Goal: Information Seeking & Learning: Find specific page/section

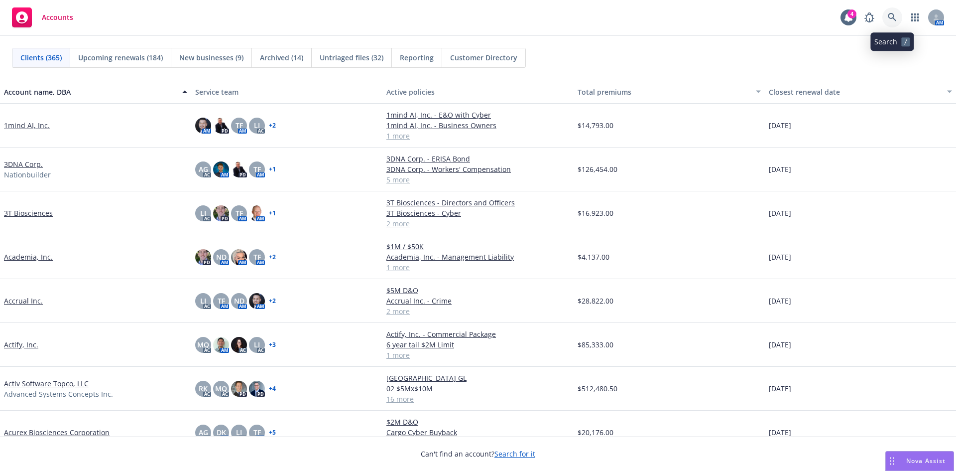
click at [896, 15] on icon at bounding box center [892, 17] width 9 height 9
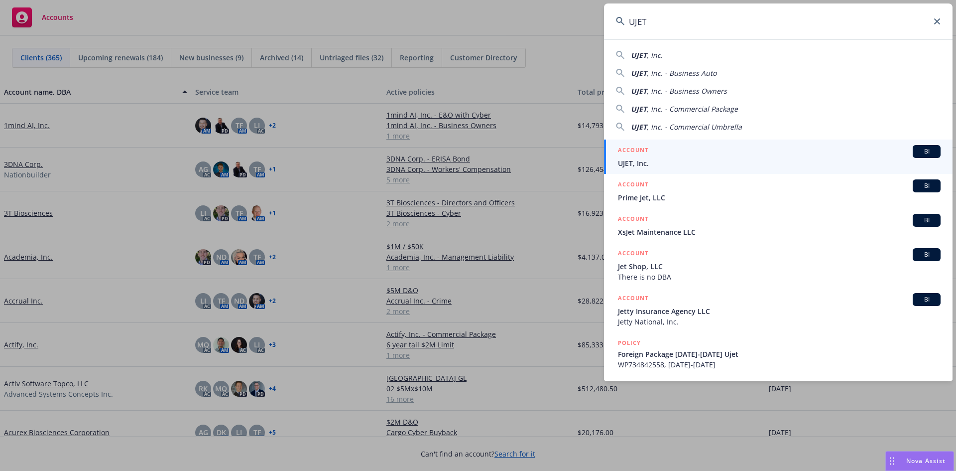
type input "UJET"
click at [678, 161] on span "UJET, Inc." at bounding box center [779, 163] width 323 height 10
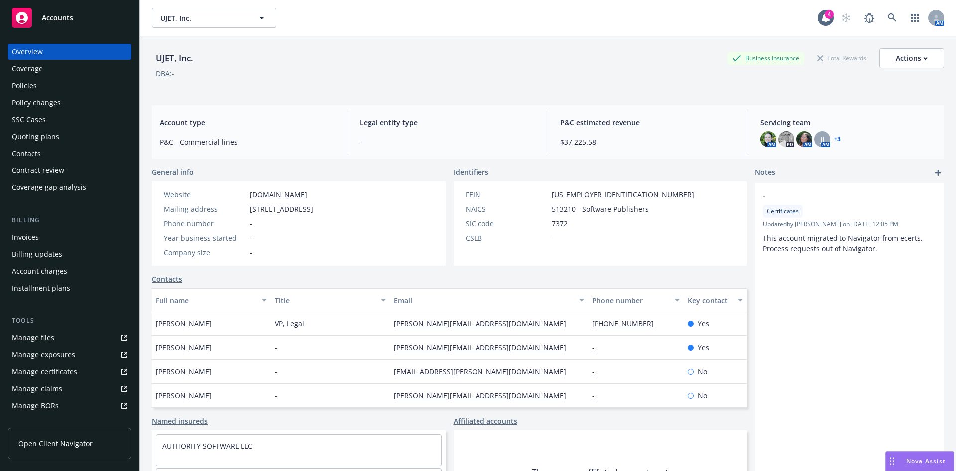
click at [30, 89] on div "Policies" at bounding box center [24, 86] width 25 height 16
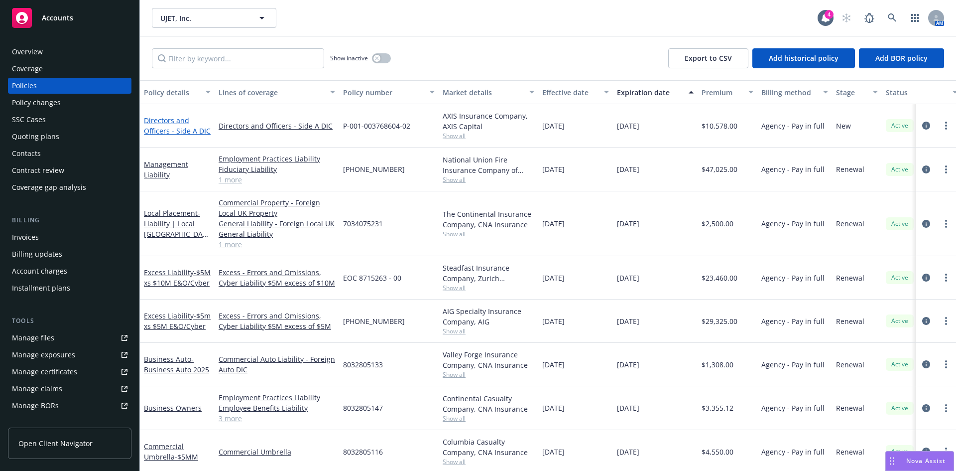
click at [165, 132] on link "Directors and Officers - Side A DIC" at bounding box center [177, 126] width 67 height 20
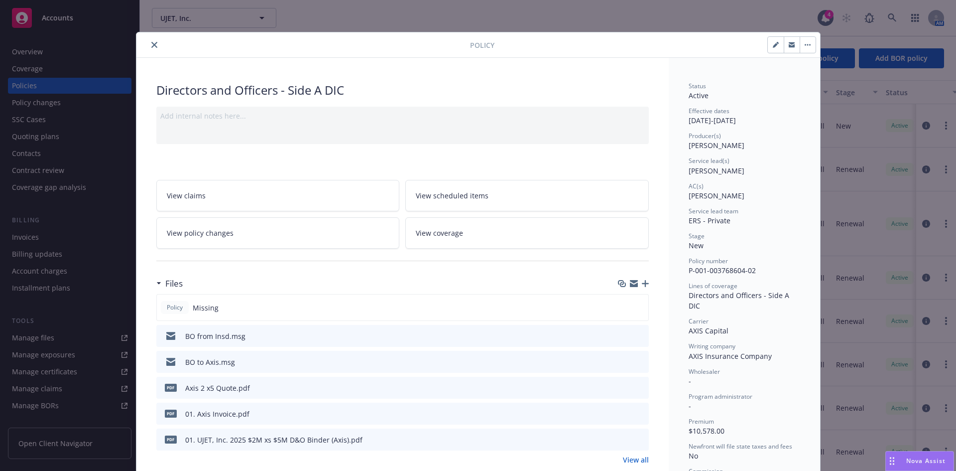
click at [643, 281] on icon "button" at bounding box center [645, 283] width 7 height 7
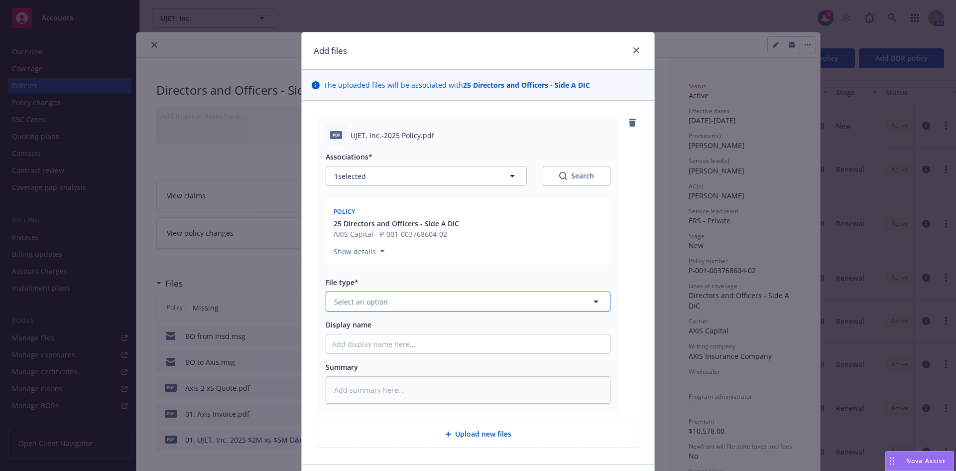
click at [387, 310] on button "Select an option" at bounding box center [468, 301] width 285 height 20
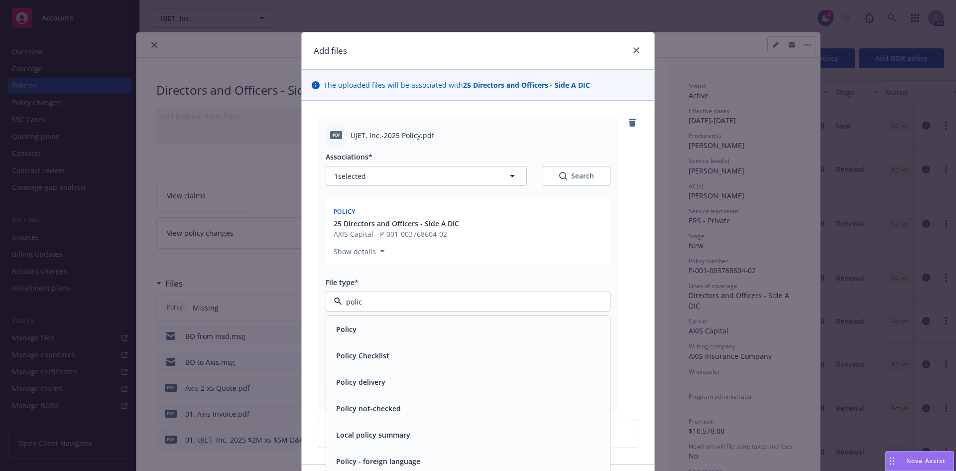
type input "policy"
click at [363, 328] on div "Policy" at bounding box center [468, 329] width 272 height 14
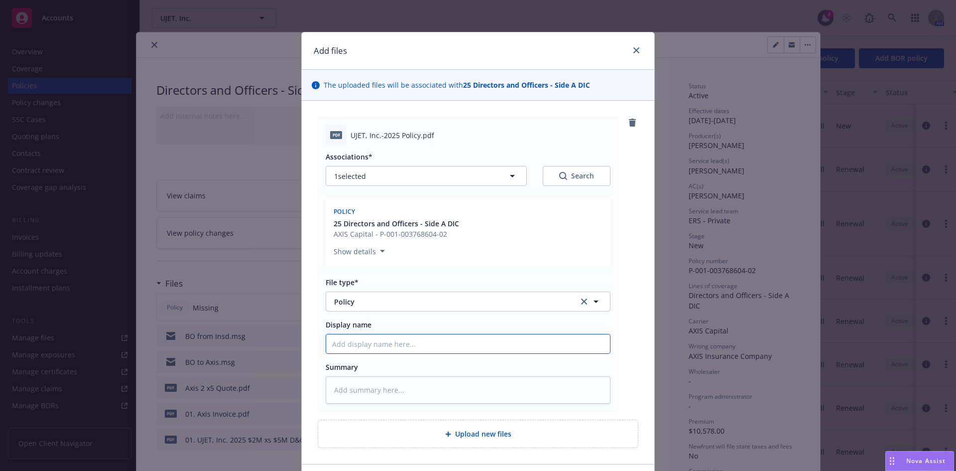
click at [360, 349] on input "Display name" at bounding box center [468, 343] width 284 height 19
paste input "UJET"
type textarea "x"
type input "UJET"
type textarea "x"
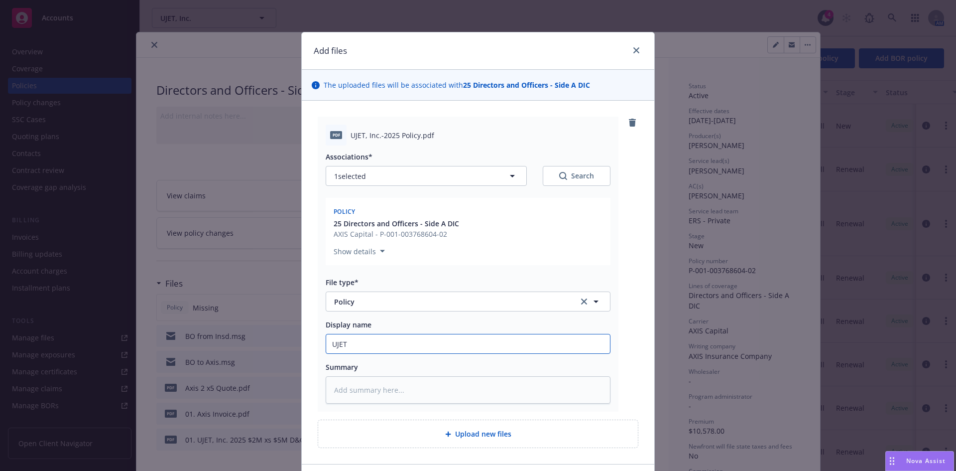
type input "UJET,"
type textarea "x"
type input "UJET,"
type textarea "x"
type input "UJET, I"
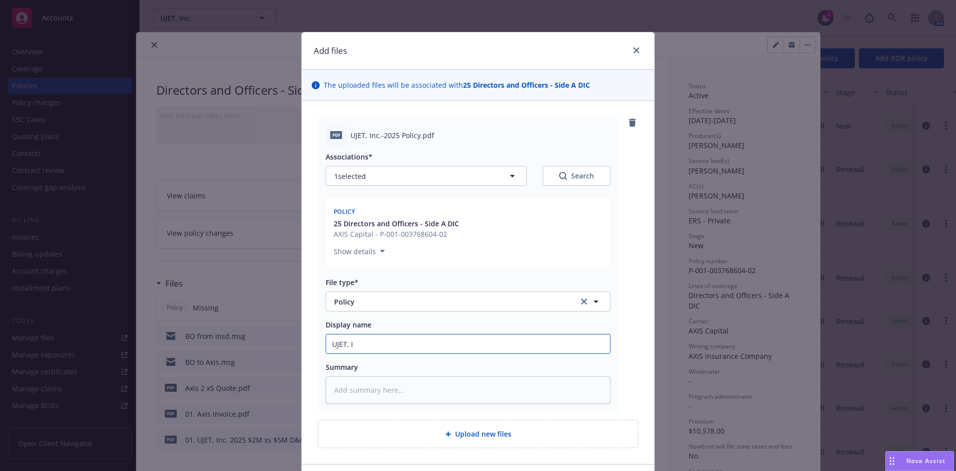
type textarea "x"
type input "UJET, In"
type textarea "x"
type input "UJET, Inc"
type textarea "x"
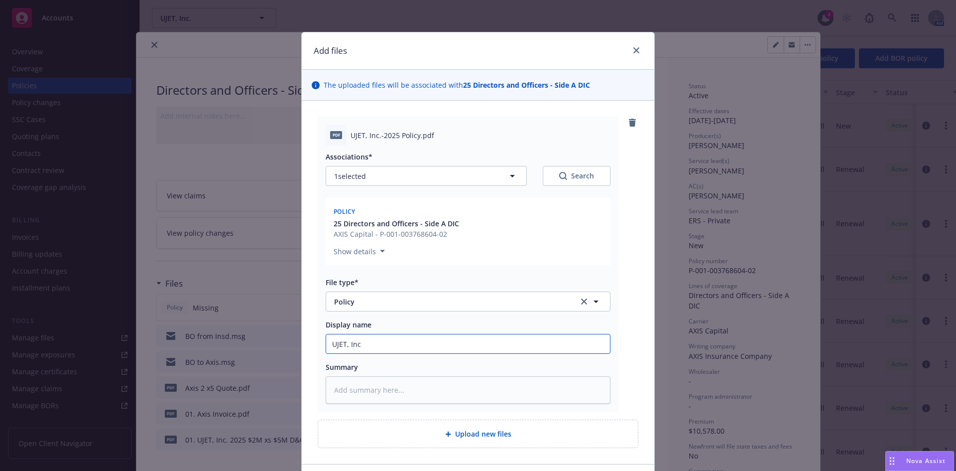
type input "UJET, Inc"
type textarea "x"
type input "UJET, Inc 2"
type textarea "x"
type input "UJET, Inc 20"
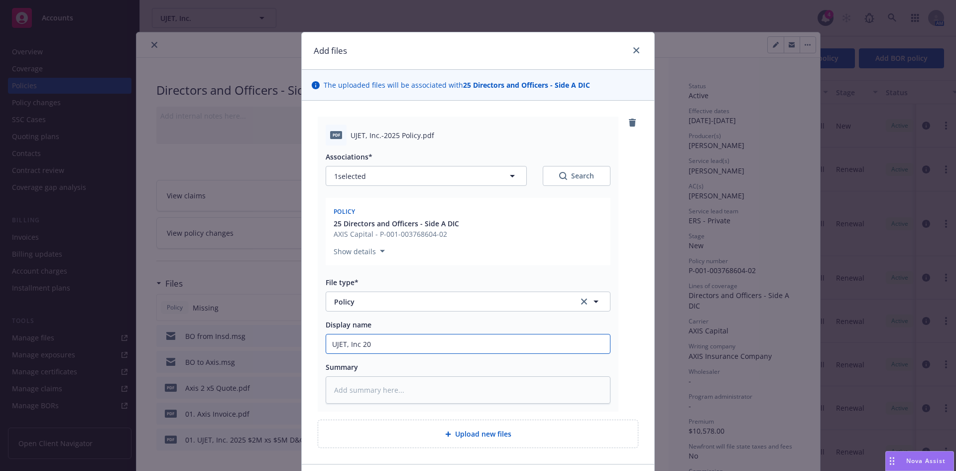
type textarea "x"
type input "UJET, Inc 202"
type textarea "x"
type input "UJET, Inc 2025"
type textarea "x"
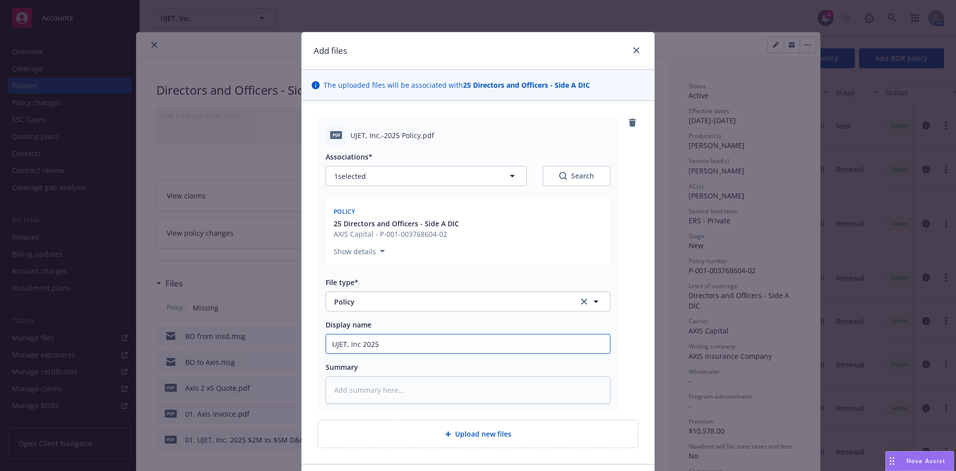
type input "UJET, Inc 2025-"
type textarea "x"
type input "UJET, Inc 2025-2"
type textarea "x"
type input "UJET, Inc 2025-26"
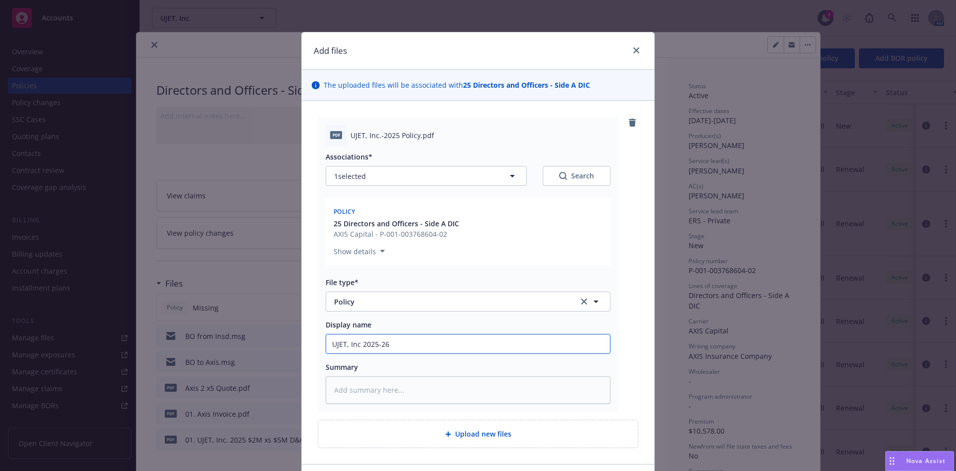
type textarea "x"
type input "UJET, Inc 2025-26"
type textarea "x"
type input "UJET, Inc 2025-26 S"
type textarea "x"
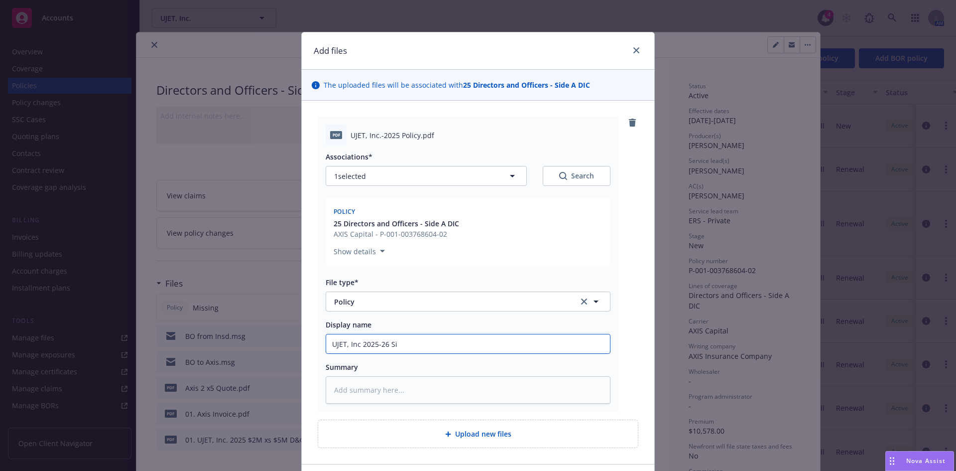
type input "UJET, Inc 2025-26 Sid"
type textarea "x"
type input "UJET, Inc 2025-26 Side"
type textarea "x"
type input "UJET, Inc 2025-26 Side A"
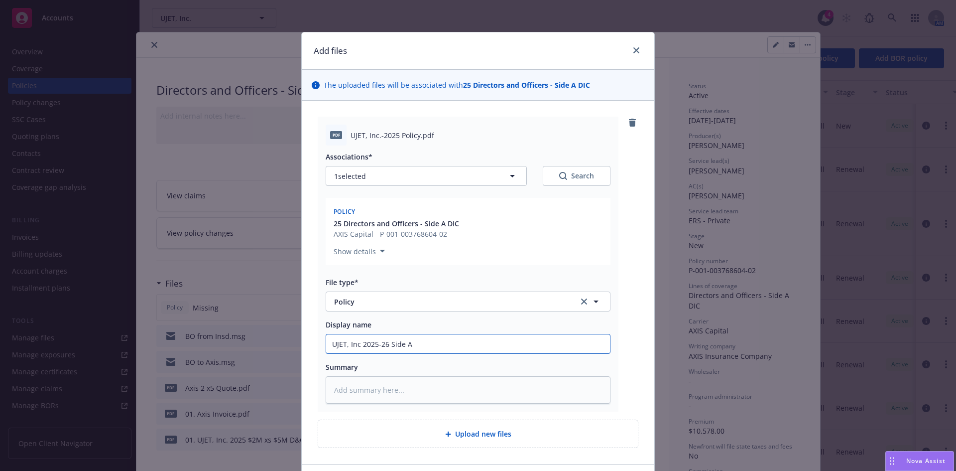
type textarea "x"
type input "UJET, Inc 2025-26 Side A"
type textarea "x"
type input "UJET, Inc 2025-26 Side A D"
type textarea "x"
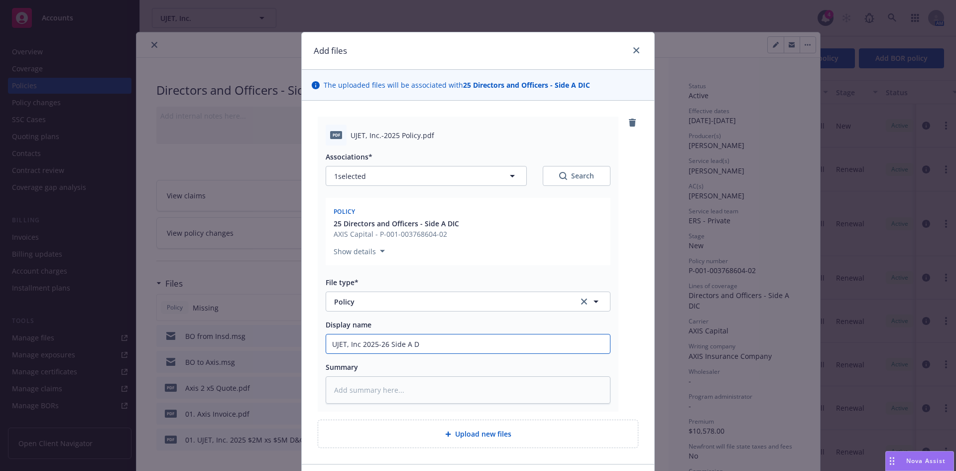
type input "UJET, Inc 2025-26 Side A DI"
type textarea "x"
type input "UJET, Inc 2025-26 Side A DIC"
type textarea "x"
type input "UJET, Inc 2025-26 Side A DIC"
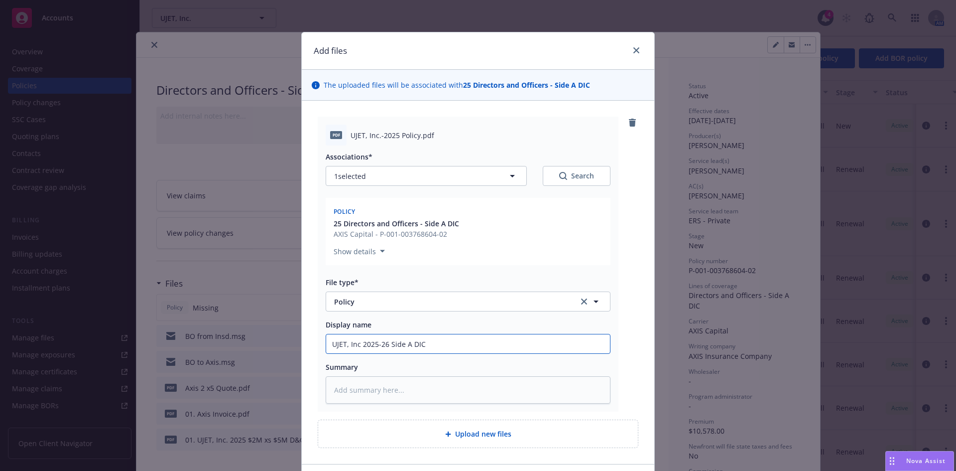
type textarea "x"
type input "UJET, Inc 2025-26 Side A DIC P"
type textarea "x"
type input "UJET, Inc 2025-26 Side A DIC Po"
type textarea "x"
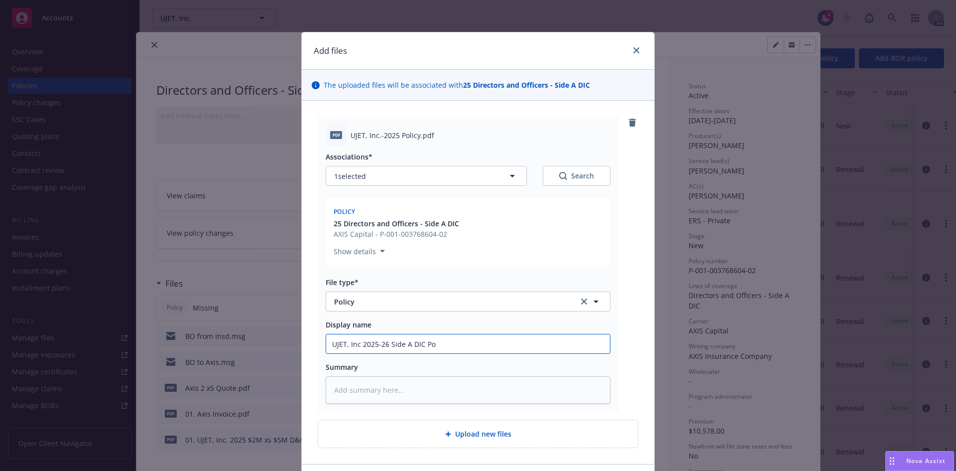
type input "UJET, Inc 2025-26 Side A DIC Pol"
type textarea "x"
type input "UJET, Inc 2025-26 Side A DIC Poli"
type textarea "x"
type input "UJET, Inc 2025-26 Side A DIC Policy"
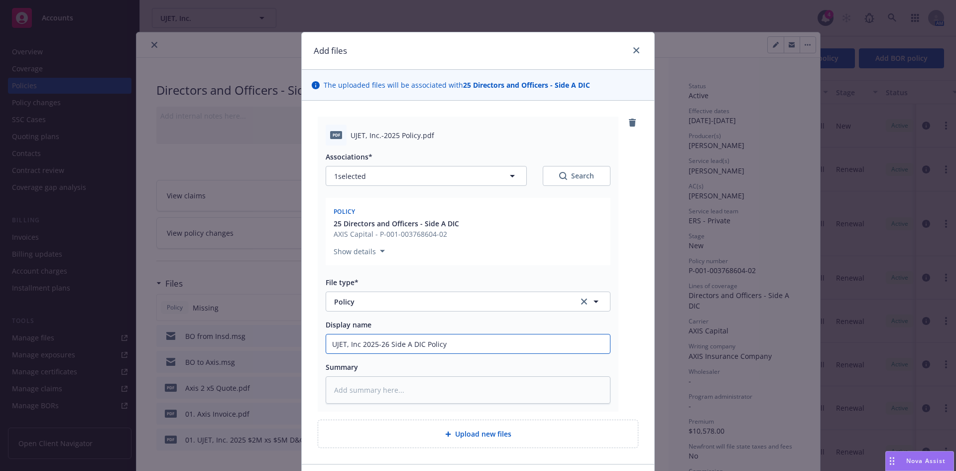
type textarea "x"
type input "UJET, Inc 2025-26 Side A DIC Policy"
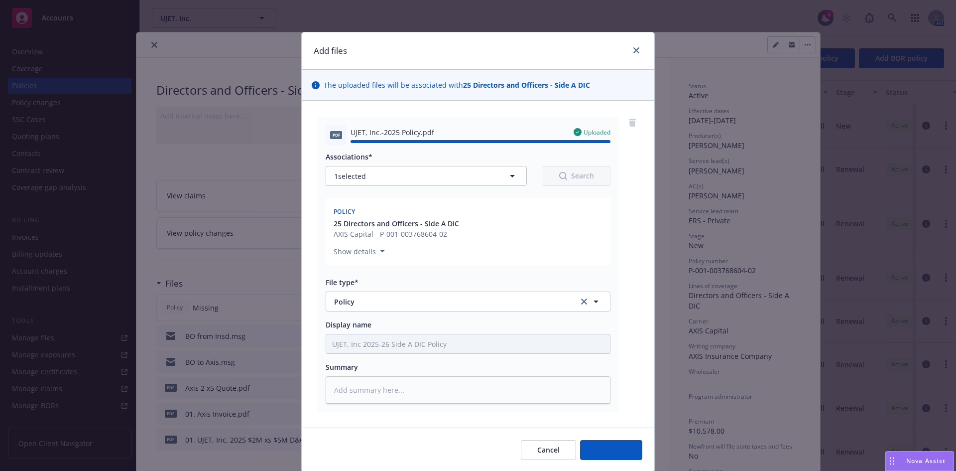
type textarea "x"
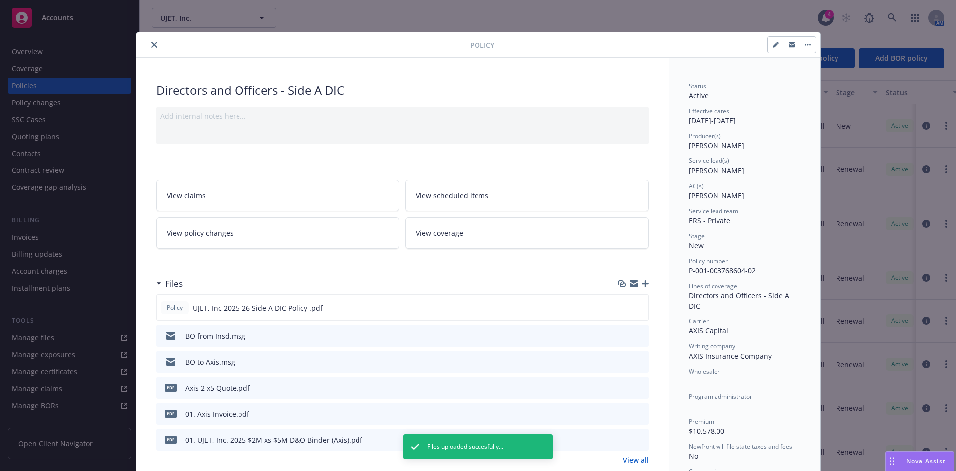
click at [151, 46] on icon "close" at bounding box center [154, 45] width 6 height 6
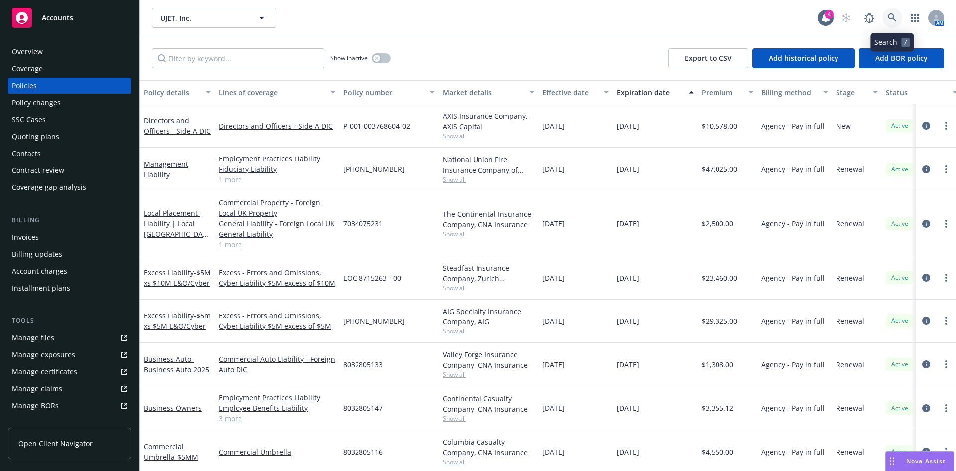
click at [888, 17] on icon at bounding box center [892, 17] width 8 height 8
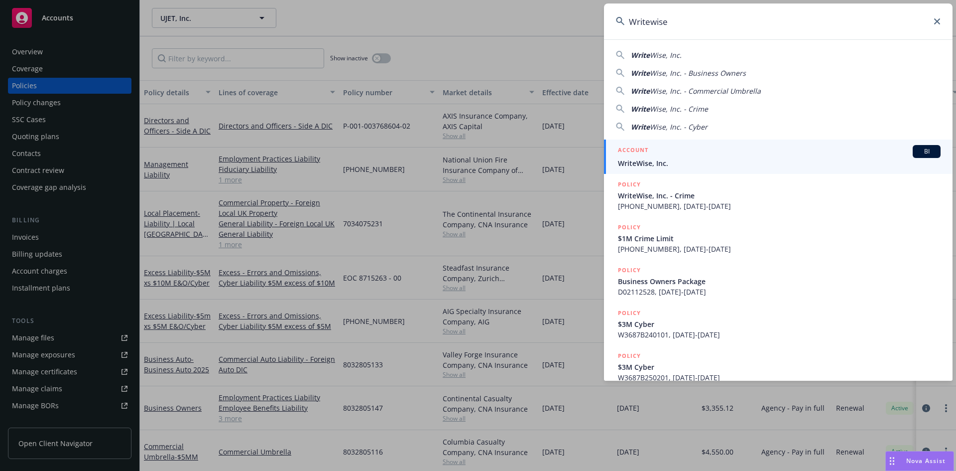
type input "Writewise"
click at [642, 171] on link "ACCOUNT BI WriteWise, Inc." at bounding box center [778, 156] width 349 height 34
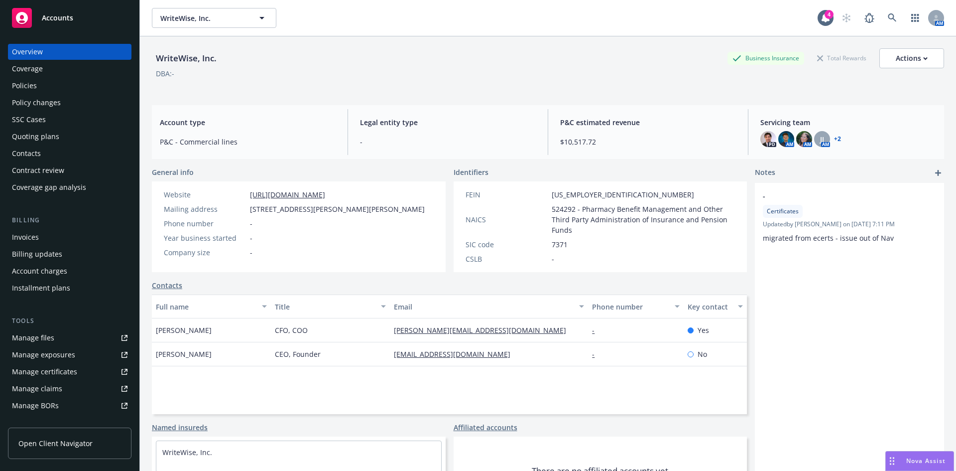
click at [22, 86] on div "Policies" at bounding box center [24, 86] width 25 height 16
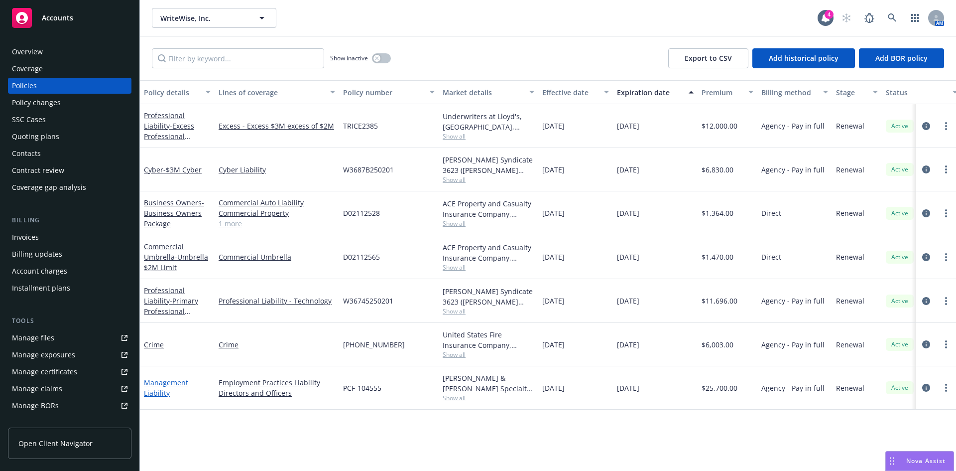
click at [159, 382] on link "Management Liability" at bounding box center [166, 387] width 44 height 20
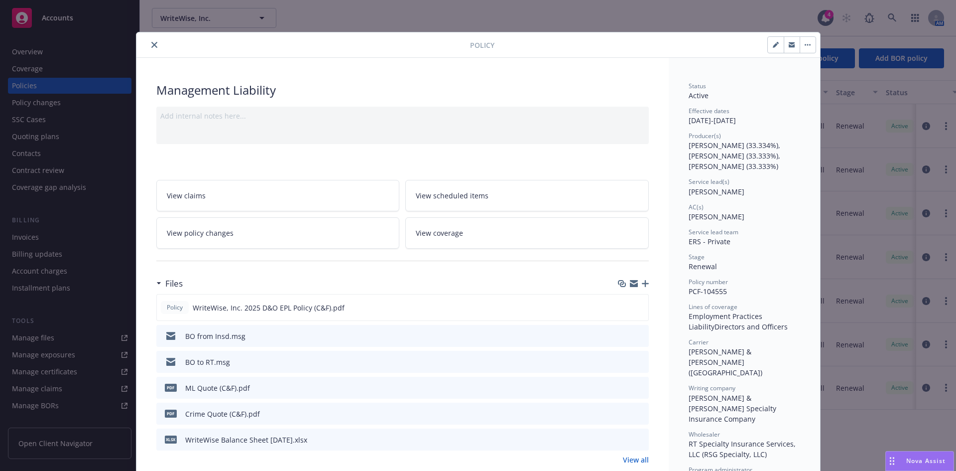
click at [151, 45] on icon "close" at bounding box center [154, 45] width 6 height 6
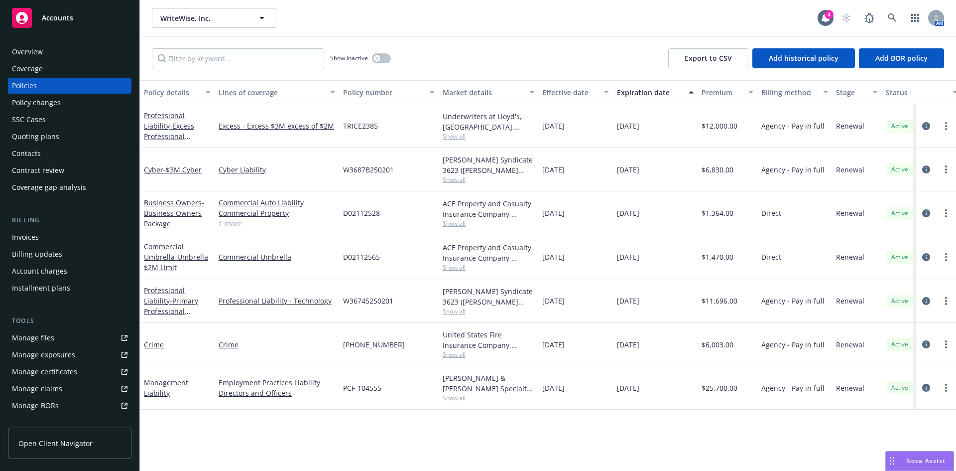
click at [37, 101] on div "Policy changes" at bounding box center [36, 103] width 49 height 16
click at [56, 98] on div "Policy changes" at bounding box center [36, 103] width 49 height 16
click at [41, 105] on div "Policy changes" at bounding box center [36, 103] width 49 height 16
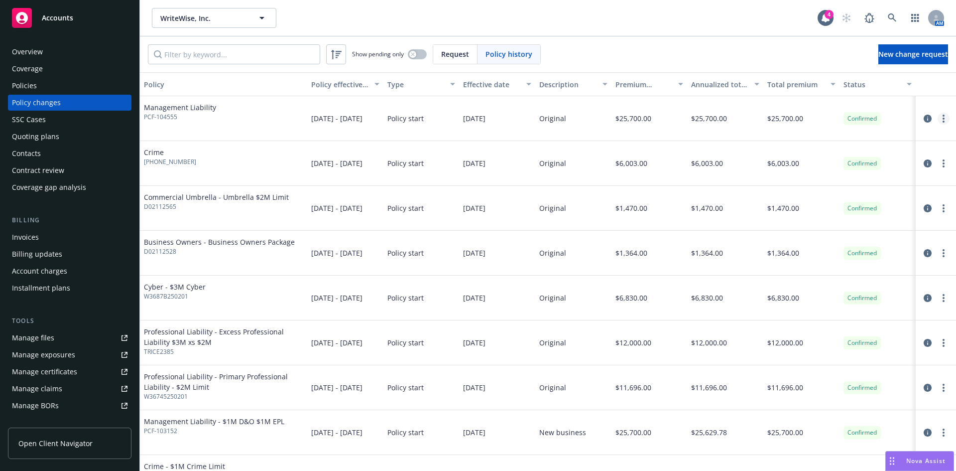
click at [939, 117] on link "more" at bounding box center [944, 119] width 12 height 12
click at [805, 199] on link "Edit billing info" at bounding box center [856, 199] width 171 height 20
select select "MA"
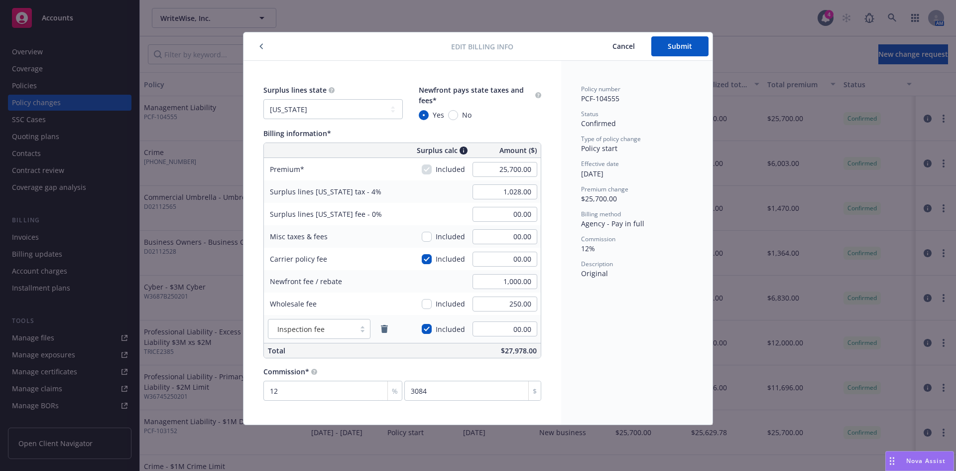
click at [628, 49] on span "Cancel" at bounding box center [624, 45] width 22 height 9
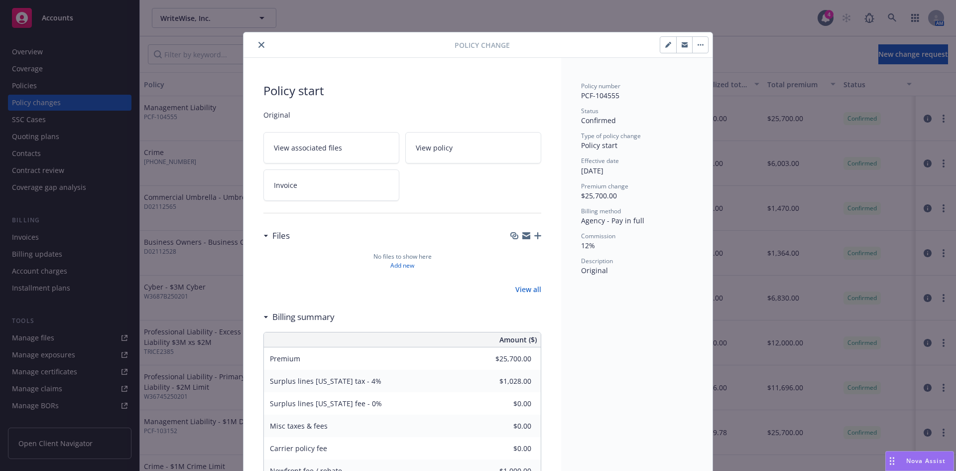
click at [258, 45] on icon "close" at bounding box center [261, 45] width 6 height 6
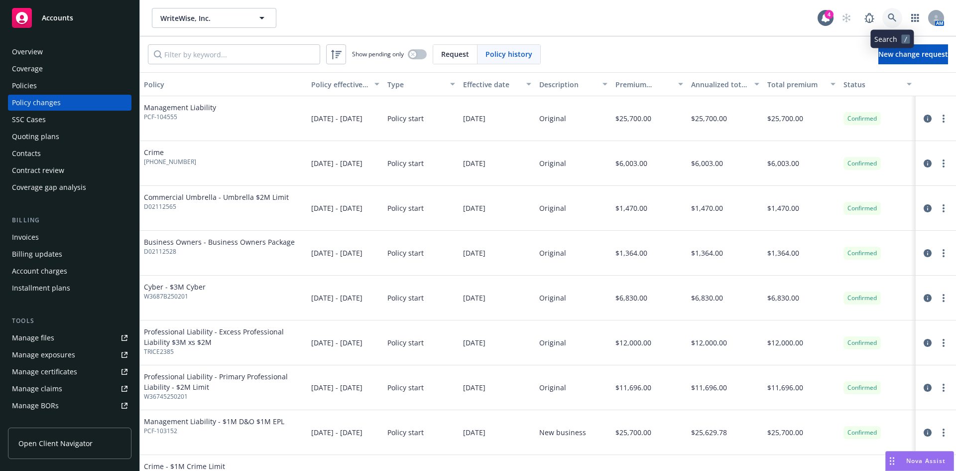
click at [890, 15] on icon at bounding box center [892, 17] width 9 height 9
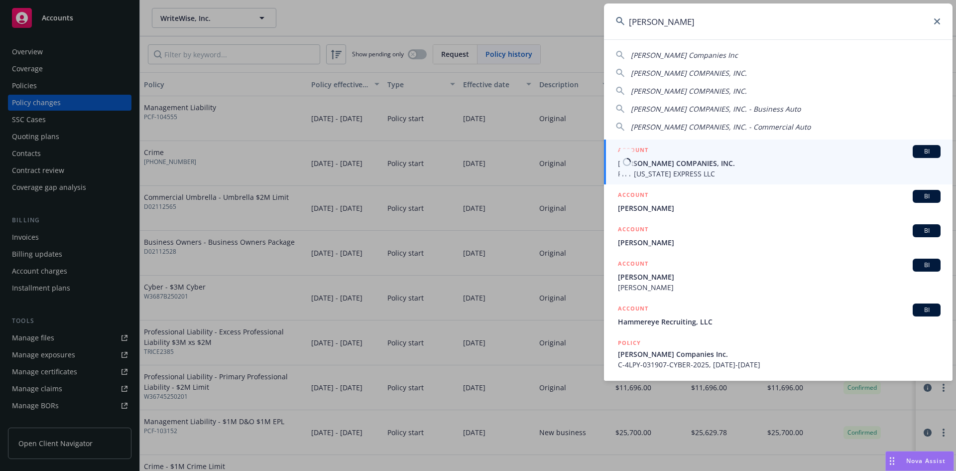
type input "hammel"
click at [681, 166] on span "HAMMEL COMPANIES, INC." at bounding box center [779, 163] width 323 height 10
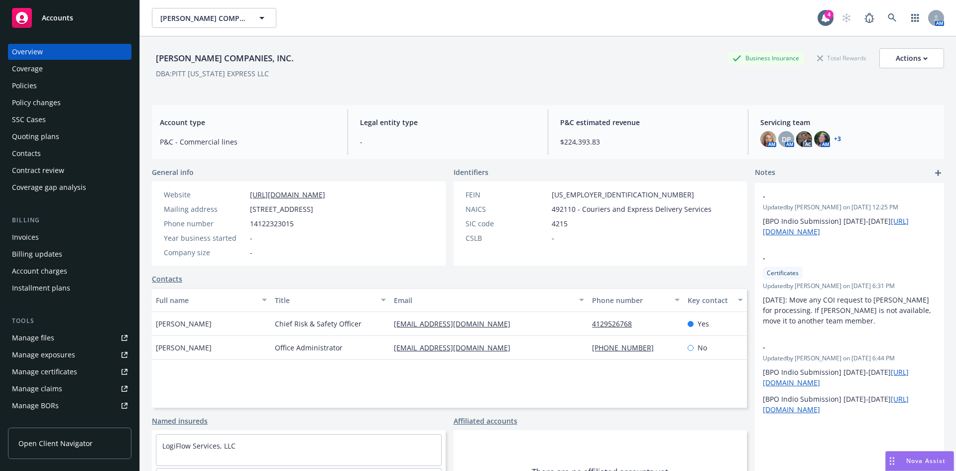
click at [37, 84] on div "Policies" at bounding box center [70, 86] width 116 height 16
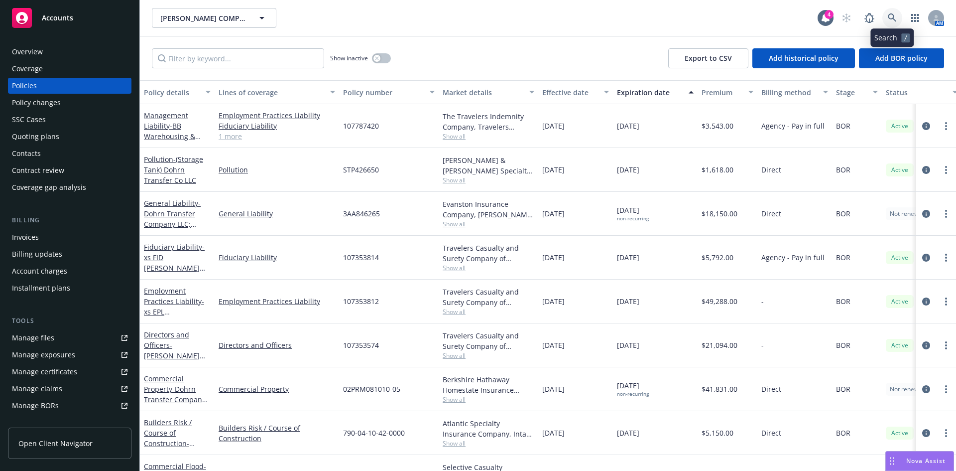
click at [887, 17] on link at bounding box center [892, 18] width 20 height 20
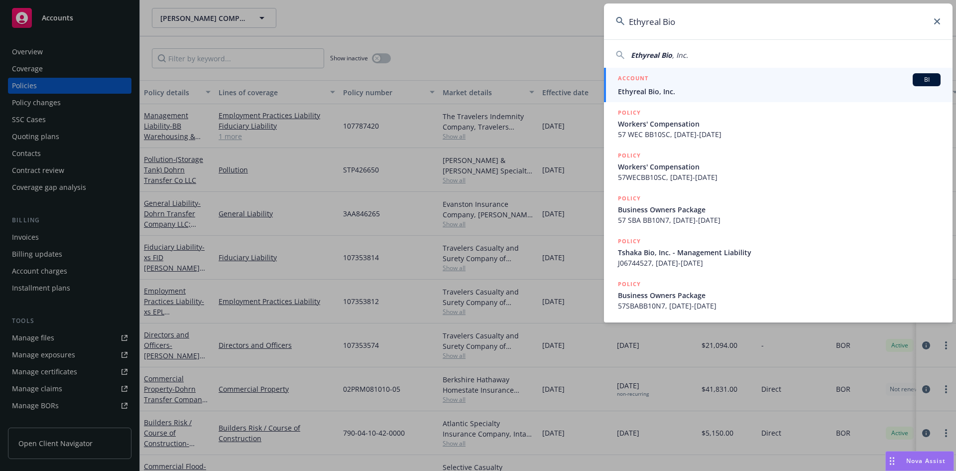
type input "Ethyreal Bio"
click at [721, 27] on input "Ethyreal Bio" at bounding box center [778, 21] width 349 height 36
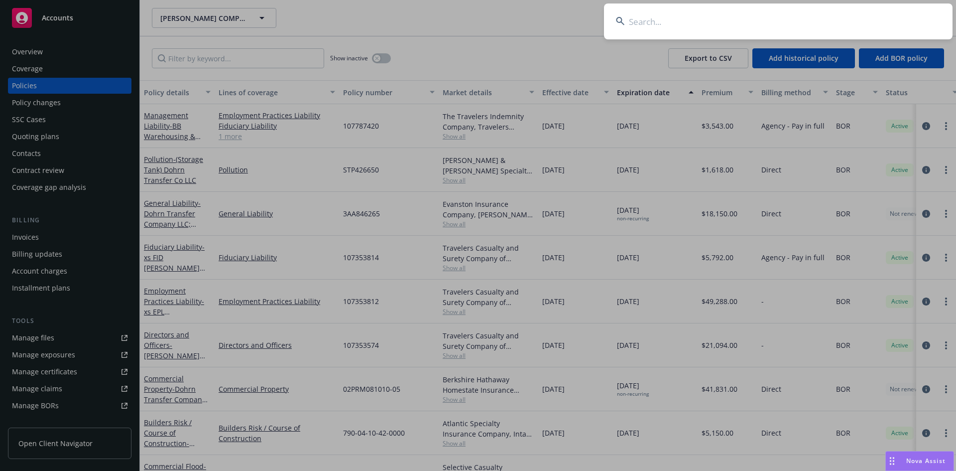
paste input "Latus Bio"
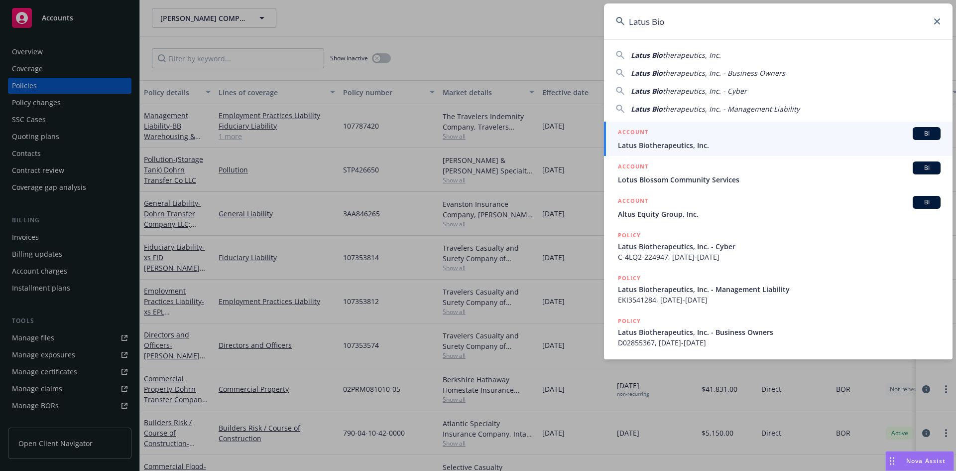
type input "Latus Bio"
click at [681, 138] on div "ACCOUNT BI" at bounding box center [779, 133] width 323 height 13
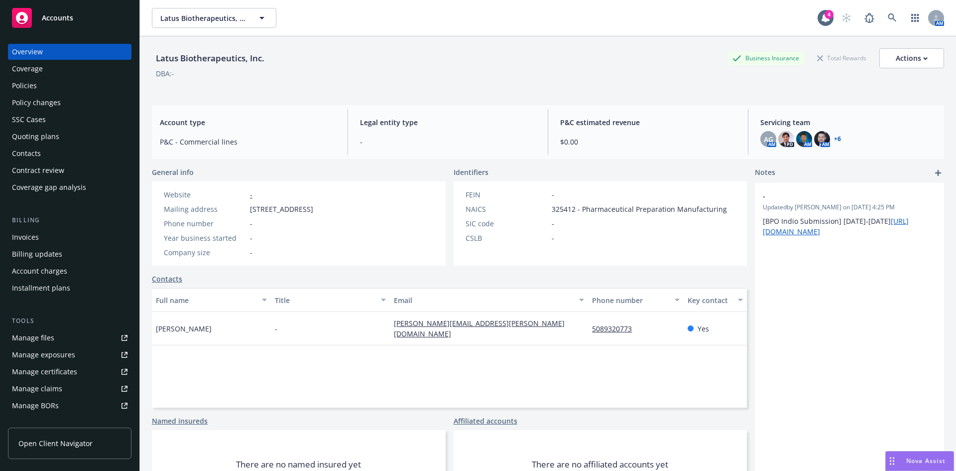
click at [26, 86] on div "Policies" at bounding box center [24, 86] width 25 height 16
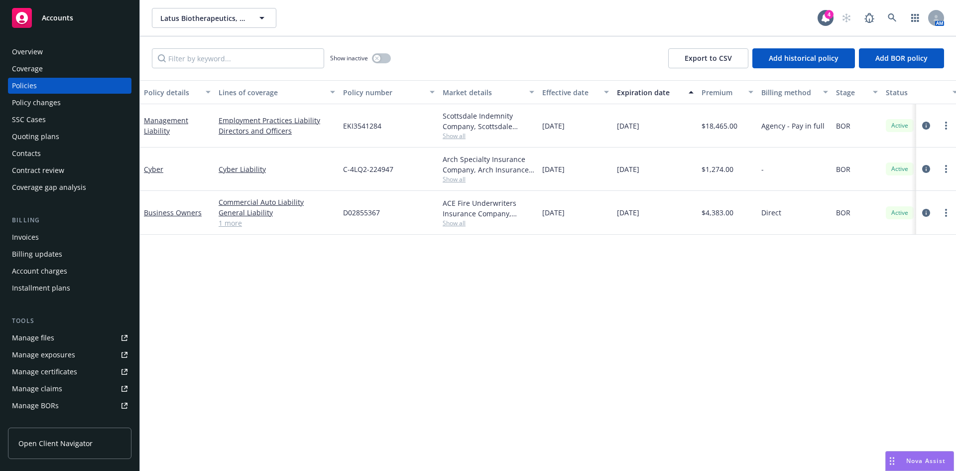
click at [23, 52] on div "Overview" at bounding box center [27, 52] width 31 height 16
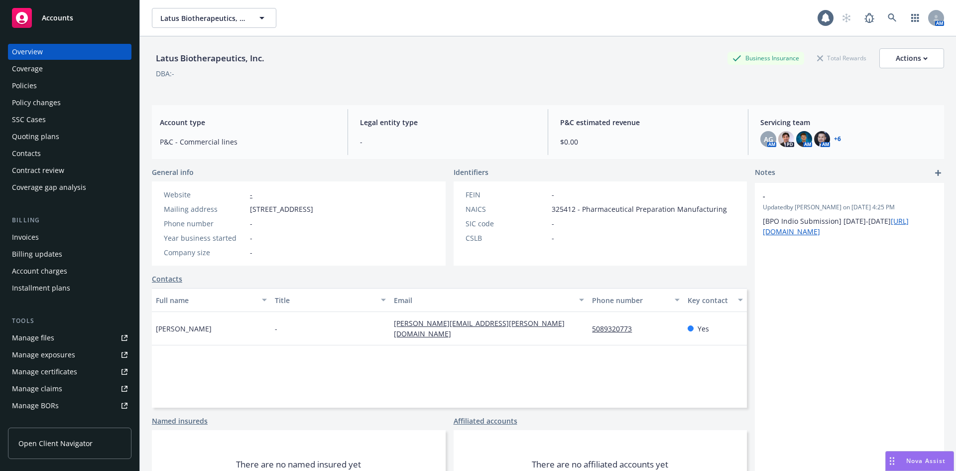
click at [188, 60] on div "Latus Biotherapeutics, Inc." at bounding box center [210, 58] width 117 height 13
copy div "Latus Biotherapeutics, Inc."
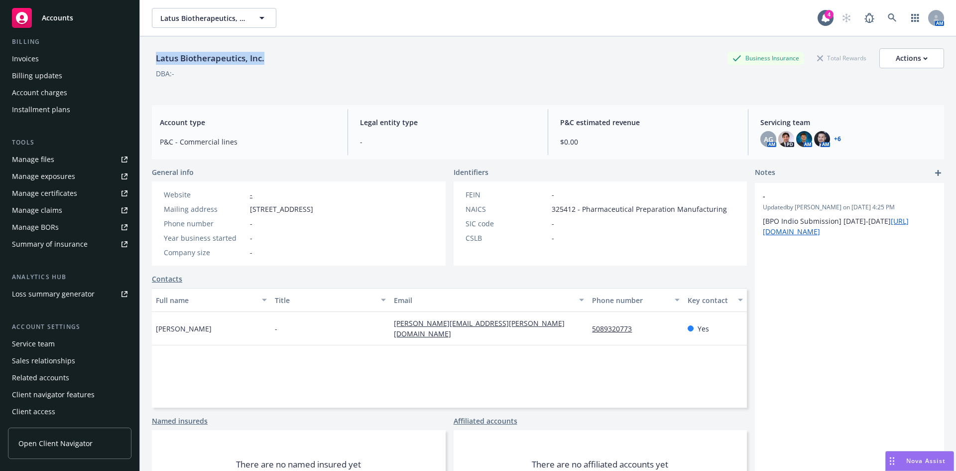
click at [44, 345] on div "Service team" at bounding box center [33, 344] width 43 height 16
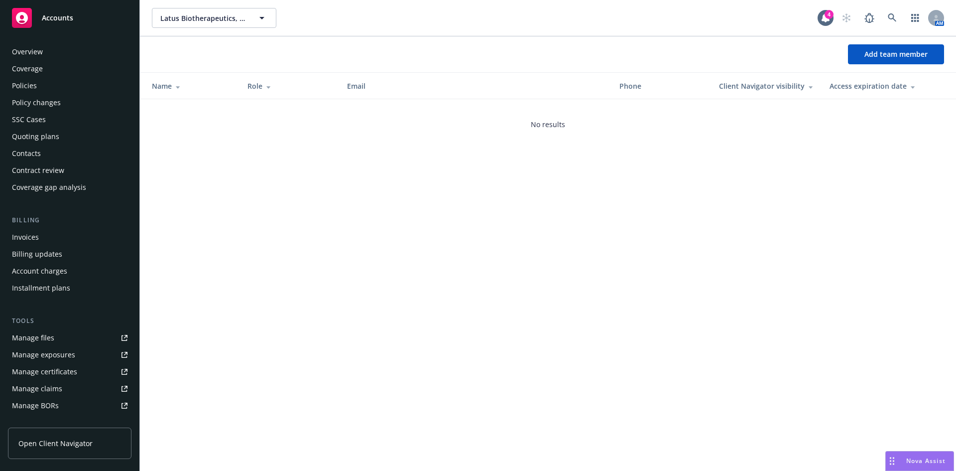
scroll to position [178, 0]
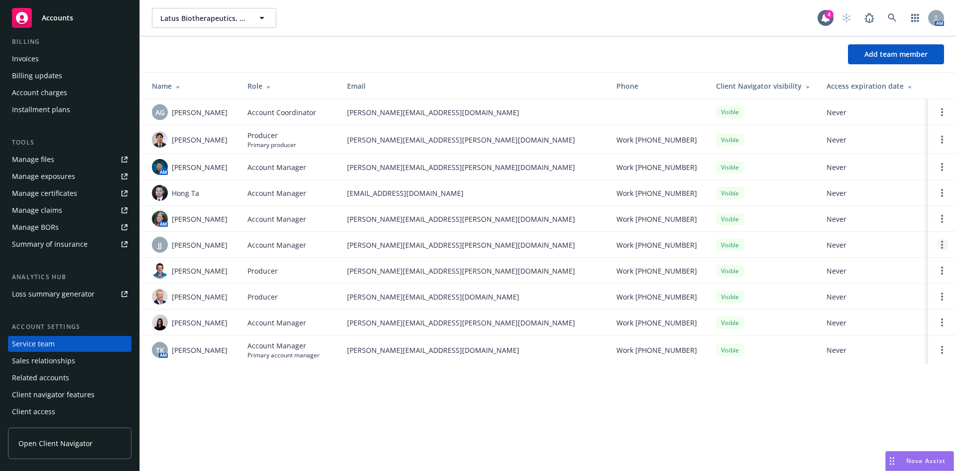
click at [944, 246] on link "Open options" at bounding box center [942, 245] width 12 height 12
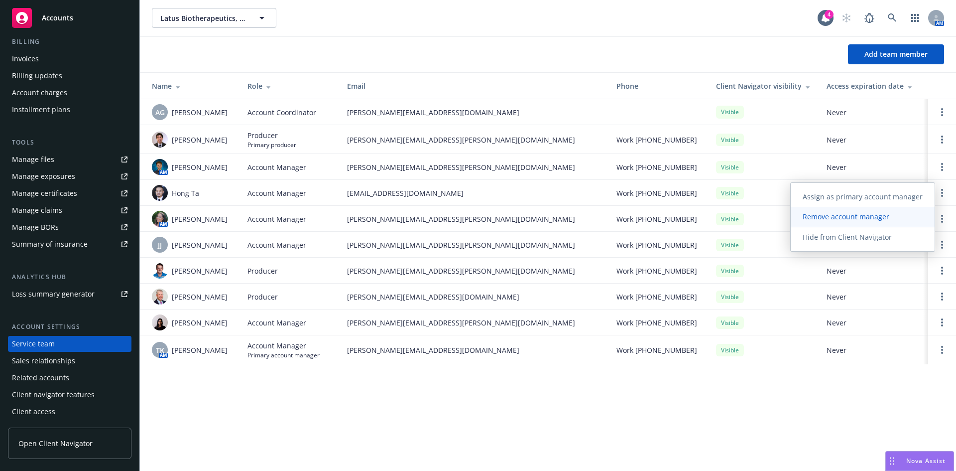
click at [841, 217] on span "Remove account manager" at bounding box center [846, 216] width 111 height 9
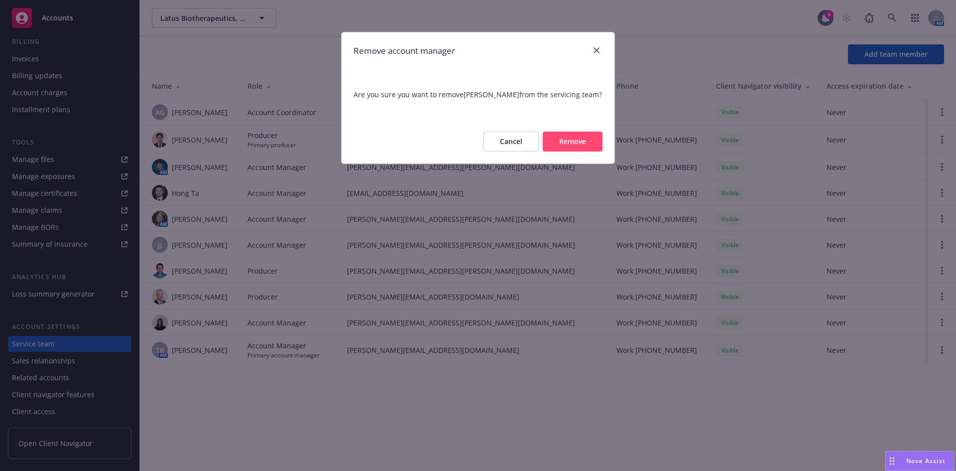
click at [564, 141] on button "Remove" at bounding box center [573, 141] width 60 height 20
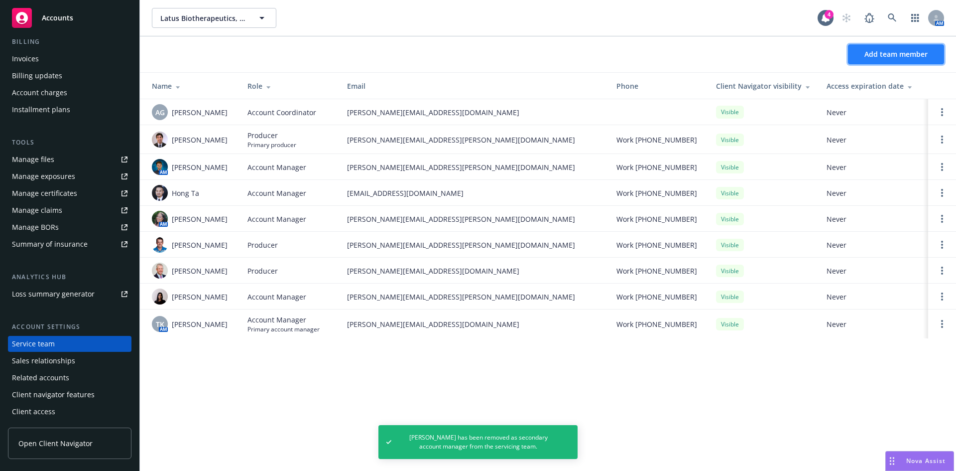
click at [875, 48] on button "Add team member" at bounding box center [896, 54] width 96 height 20
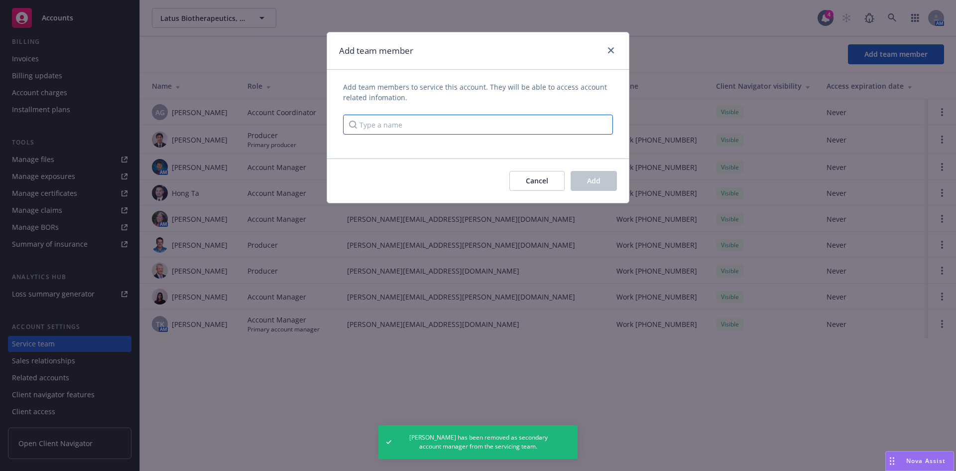
click at [447, 123] on input "Type a name" at bounding box center [478, 125] width 270 height 20
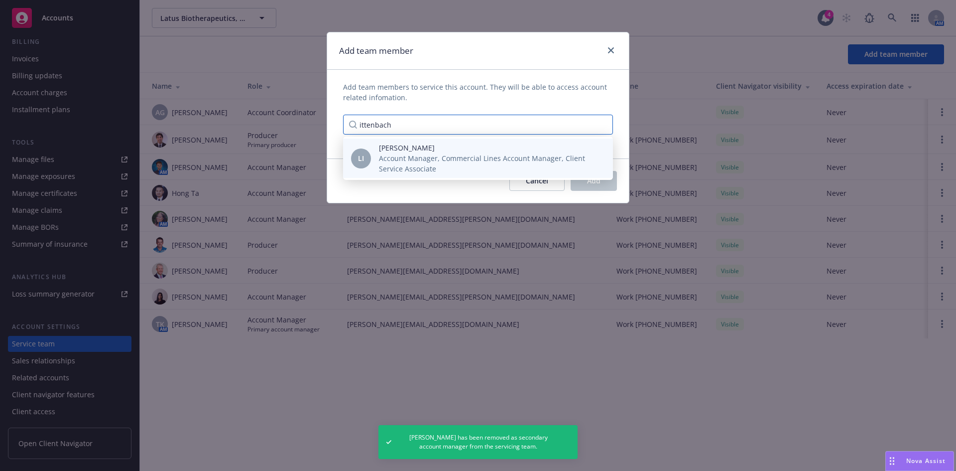
type input "ittenbach"
click at [450, 160] on span "Account Manager, Commercial Lines Account Manager, Client Service Associate" at bounding box center [488, 163] width 218 height 21
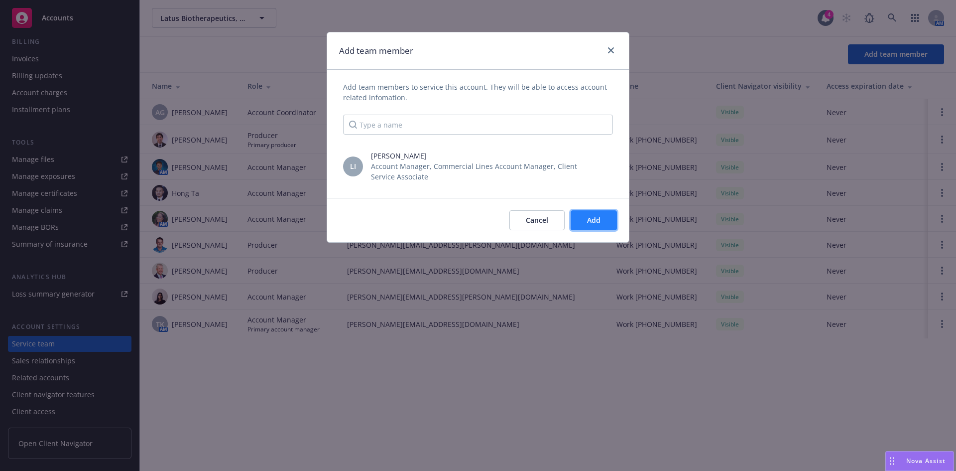
click at [600, 221] on span "Add" at bounding box center [593, 219] width 13 height 9
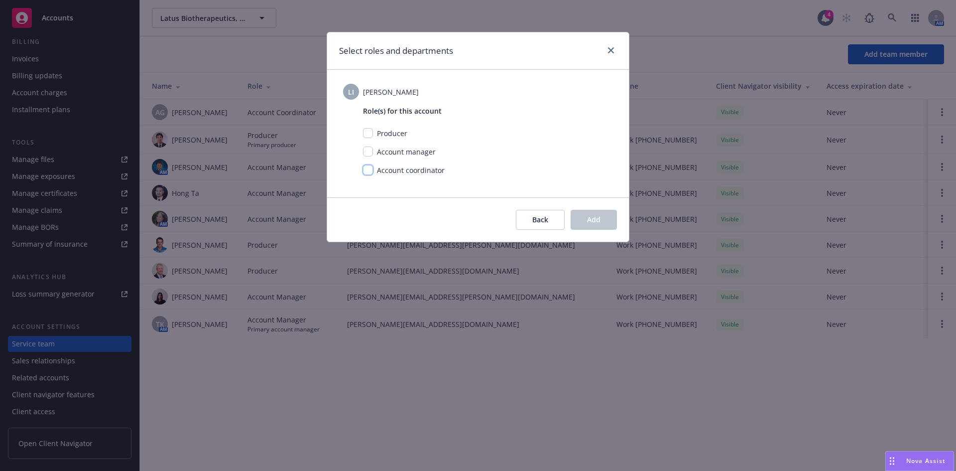
click at [371, 168] on input "checkbox" at bounding box center [368, 170] width 10 height 10
checkbox input "true"
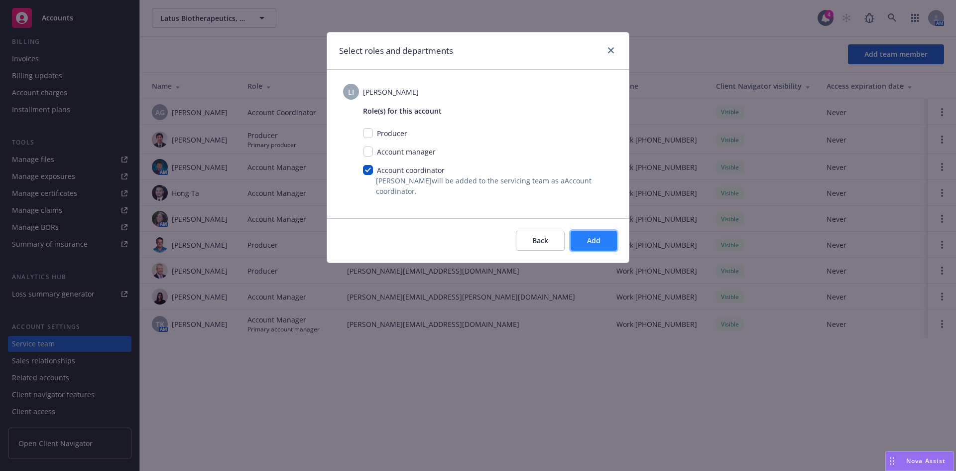
click at [591, 234] on button "Add" at bounding box center [594, 241] width 46 height 20
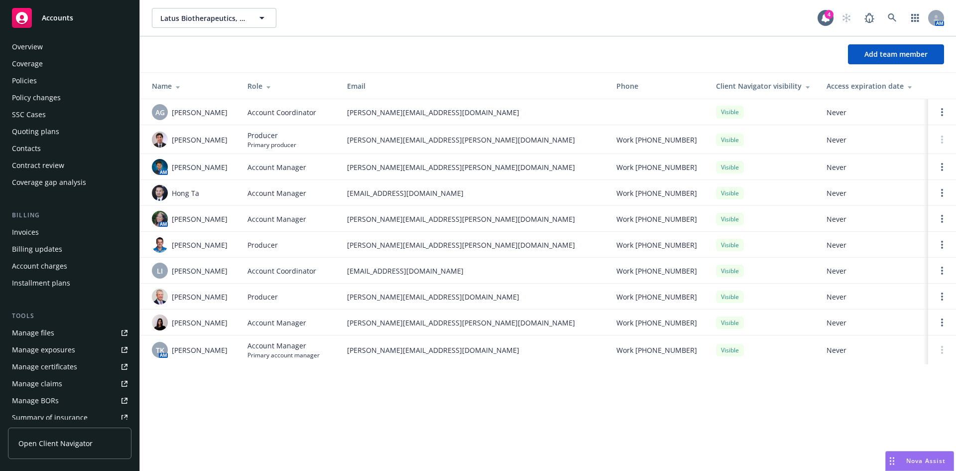
scroll to position [0, 0]
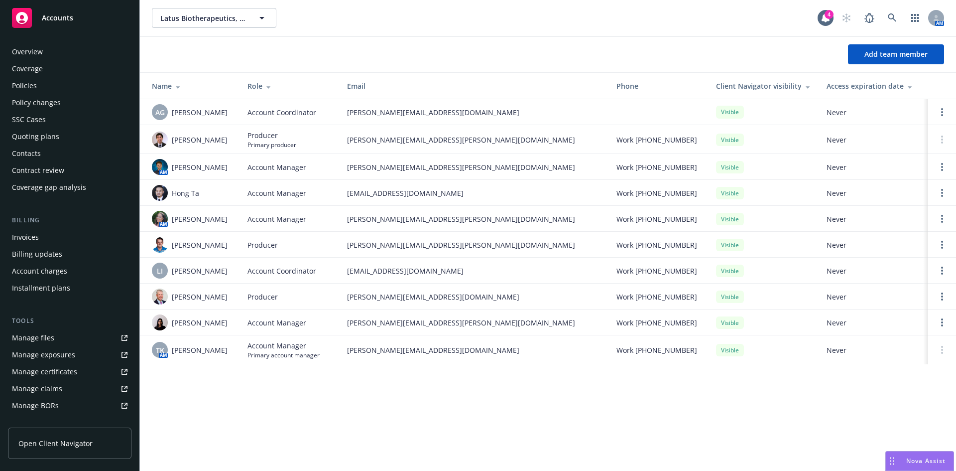
click at [27, 85] on div "Policies" at bounding box center [24, 86] width 25 height 16
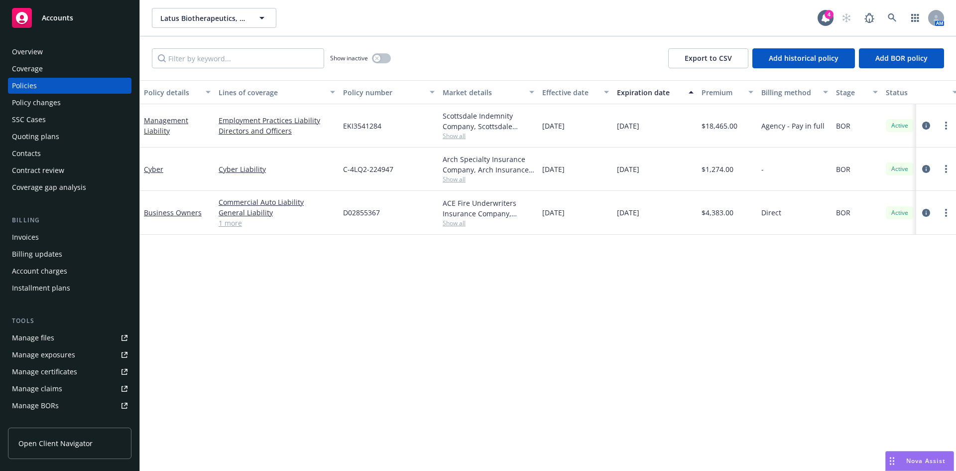
scroll to position [178, 0]
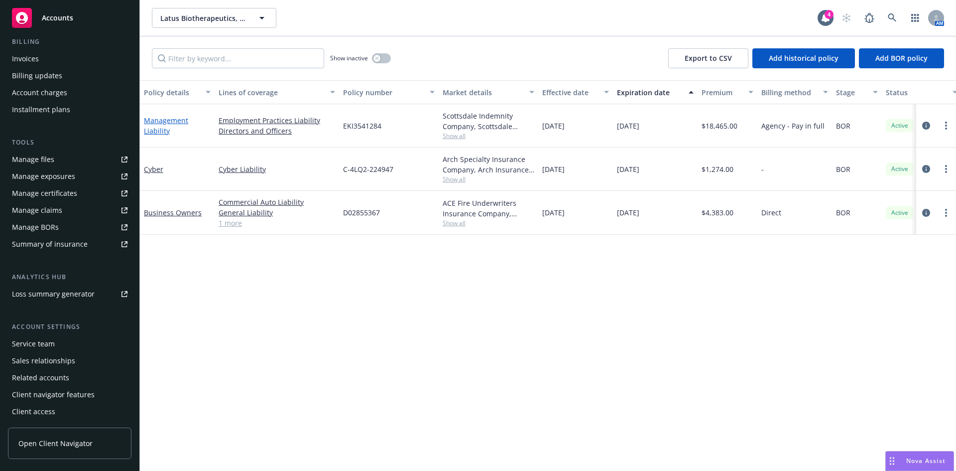
click at [159, 121] on link "Management Liability" at bounding box center [166, 126] width 44 height 20
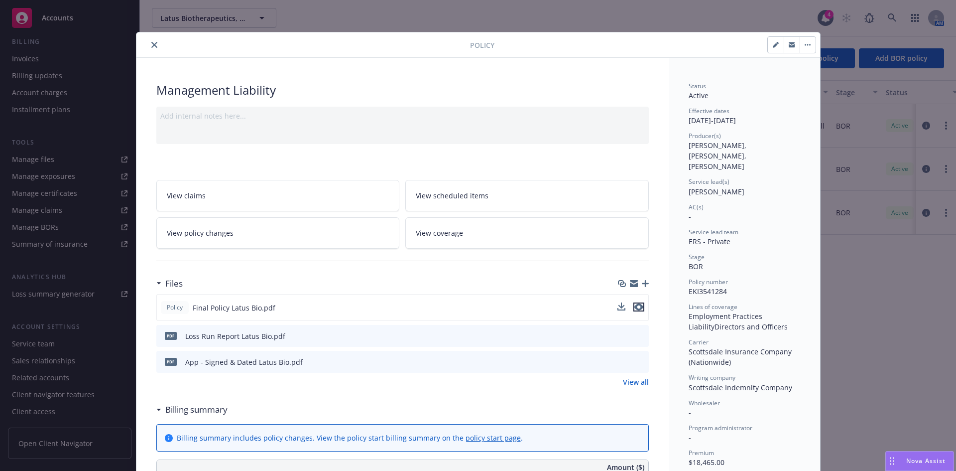
click at [637, 306] on icon "preview file" at bounding box center [638, 306] width 9 height 7
click at [636, 307] on icon "preview file" at bounding box center [638, 306] width 9 height 7
click at [632, 380] on link "View all" at bounding box center [636, 381] width 26 height 10
